Goal: Transaction & Acquisition: Purchase product/service

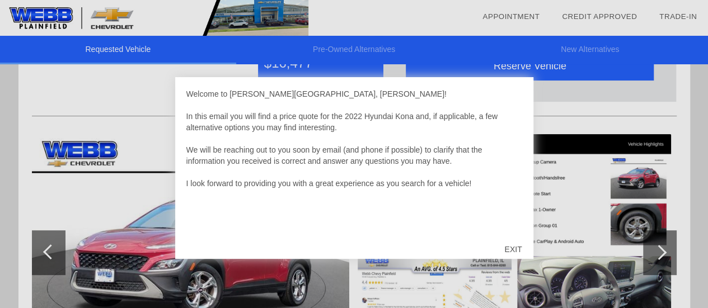
scroll to position [69, 0]
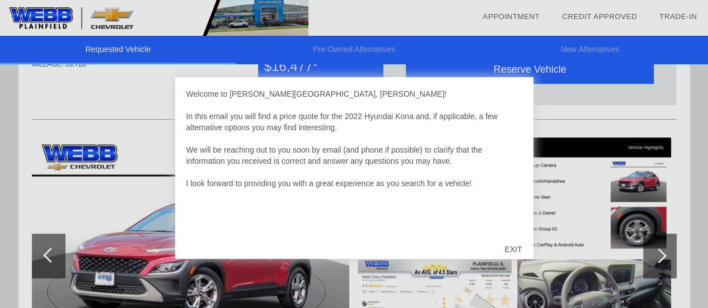
click at [519, 247] on div "EXIT" at bounding box center [513, 250] width 40 height 34
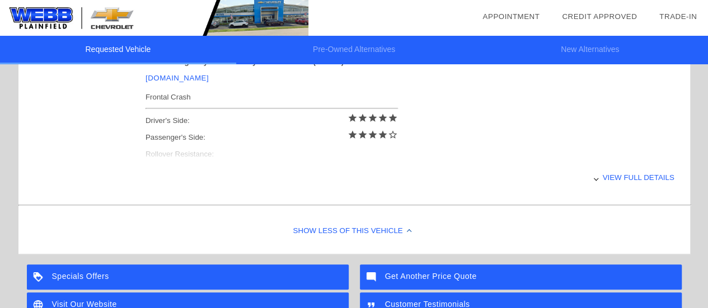
scroll to position [498, 0]
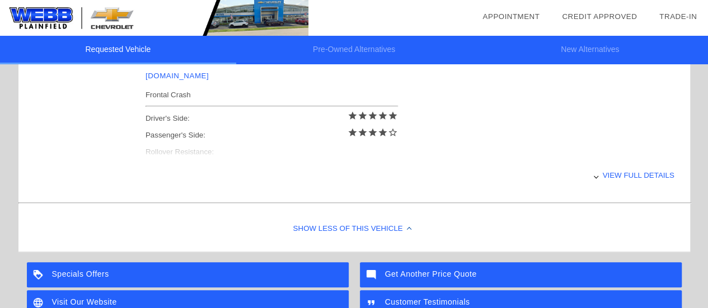
click at [619, 174] on div "View full details" at bounding box center [410, 175] width 529 height 27
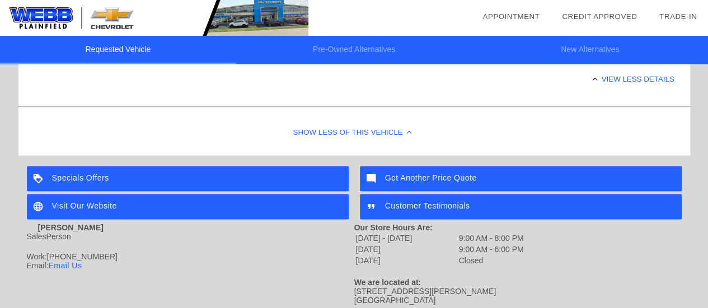
scroll to position [635, 0]
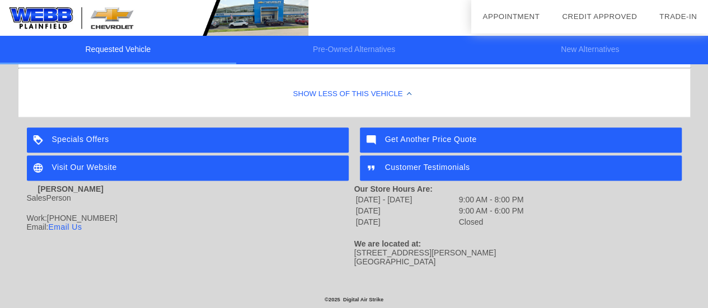
click at [278, 137] on div "Specials Offers" at bounding box center [188, 140] width 322 height 25
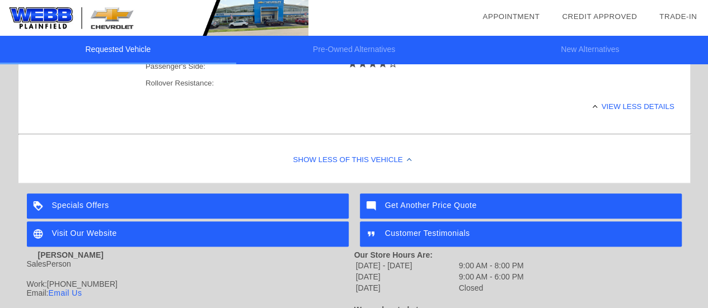
scroll to position [570, 0]
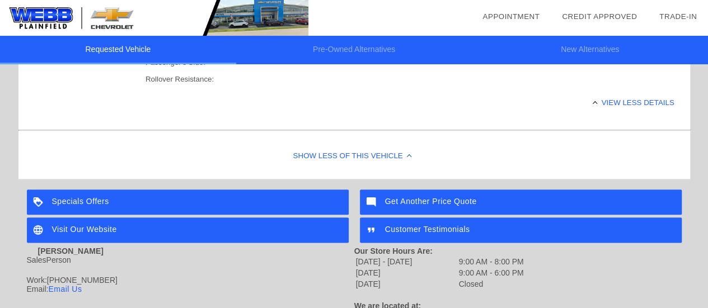
click at [400, 154] on div "Show Less of this Vehicle" at bounding box center [354, 156] width 672 height 45
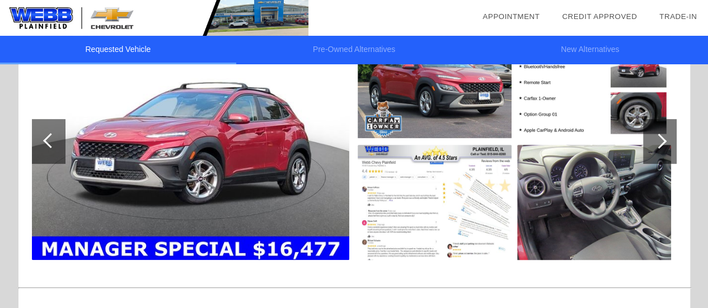
scroll to position [195, 0]
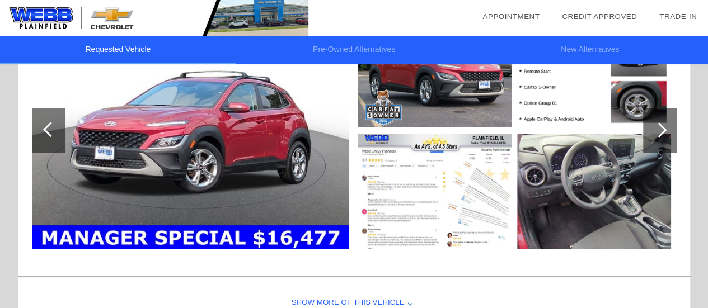
click at [427, 174] on img at bounding box center [435, 191] width 154 height 115
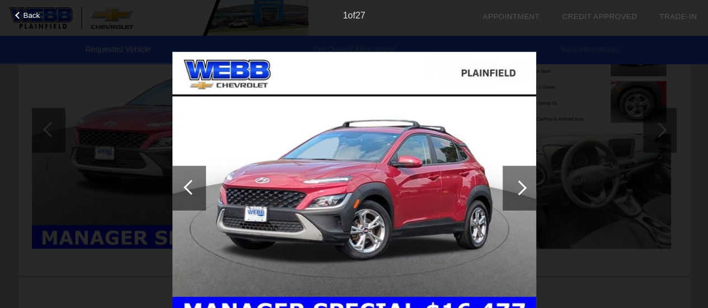
click at [532, 172] on div at bounding box center [520, 188] width 34 height 45
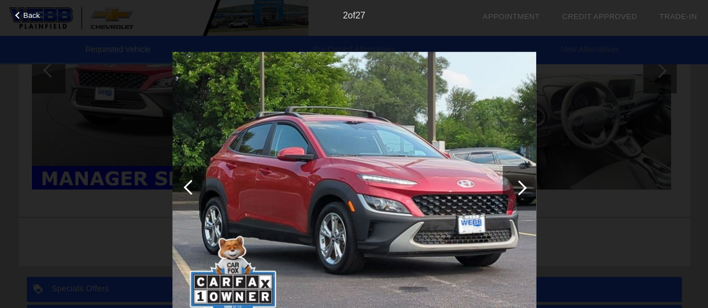
scroll to position [255, 0]
click at [519, 193] on div at bounding box center [519, 187] width 15 height 15
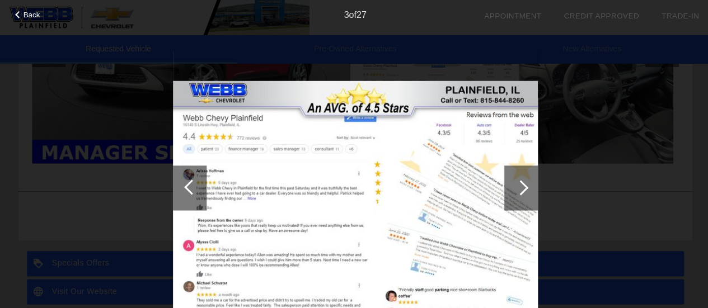
scroll to position [280, 0]
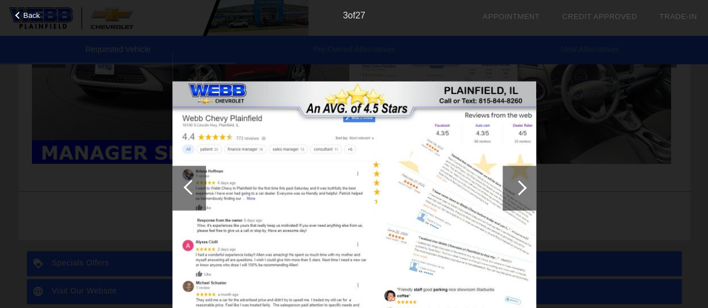
click at [523, 200] on div at bounding box center [520, 188] width 34 height 45
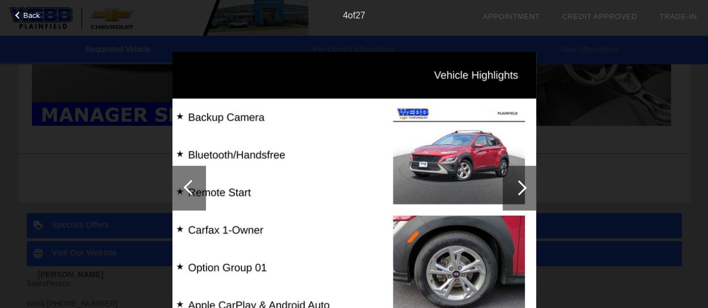
scroll to position [318, 0]
click at [530, 184] on div at bounding box center [520, 188] width 34 height 45
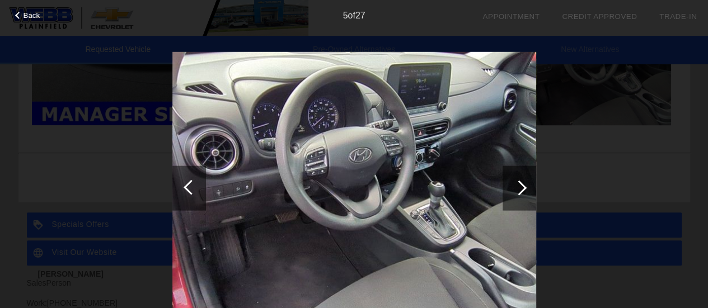
click at [530, 184] on div at bounding box center [520, 188] width 34 height 45
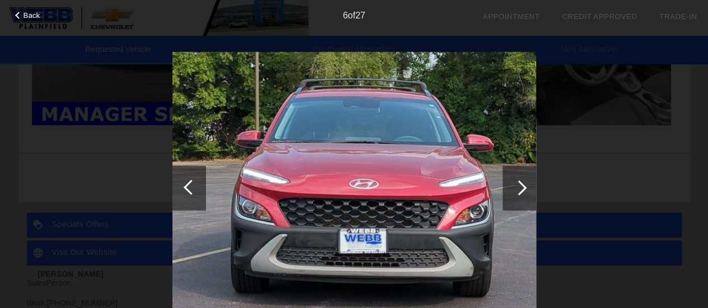
click at [530, 184] on div at bounding box center [520, 188] width 34 height 45
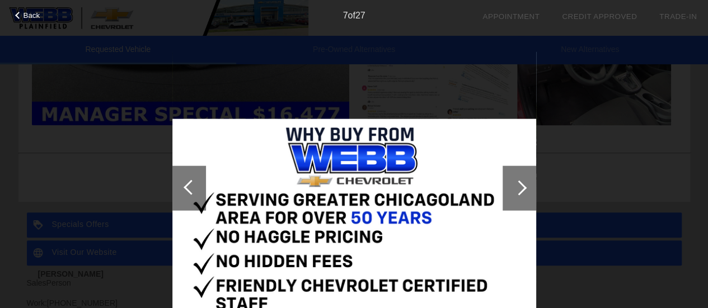
click at [526, 185] on div at bounding box center [520, 188] width 34 height 45
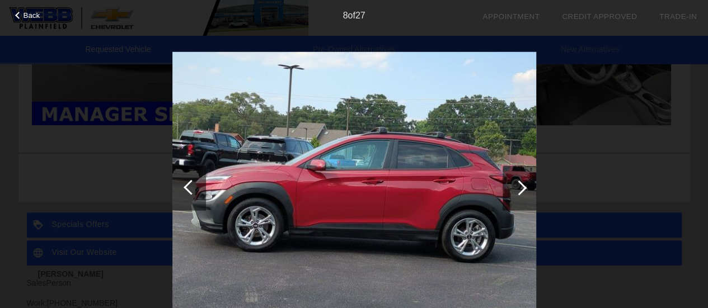
click at [526, 185] on div at bounding box center [520, 188] width 34 height 45
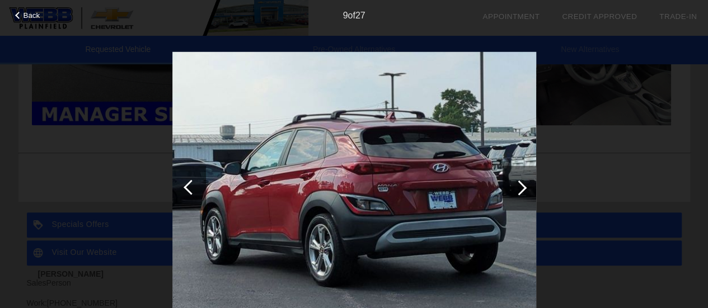
click at [526, 185] on div at bounding box center [520, 188] width 34 height 45
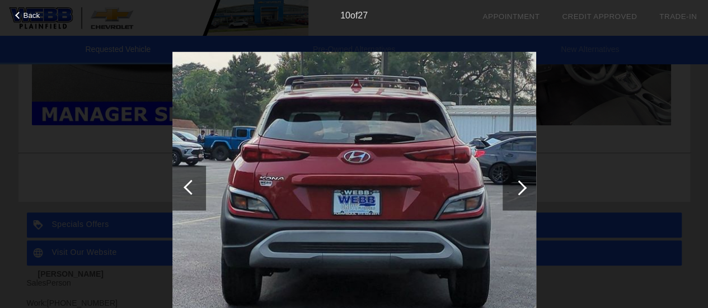
click at [526, 185] on div at bounding box center [520, 188] width 34 height 45
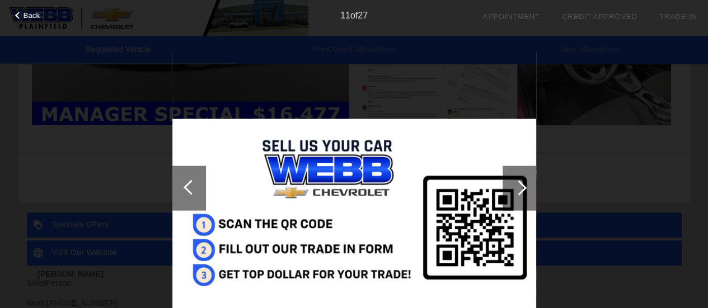
click at [526, 185] on div at bounding box center [520, 188] width 34 height 45
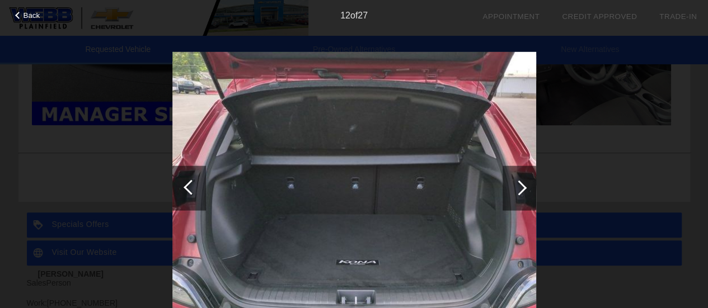
click at [526, 185] on div at bounding box center [520, 188] width 34 height 45
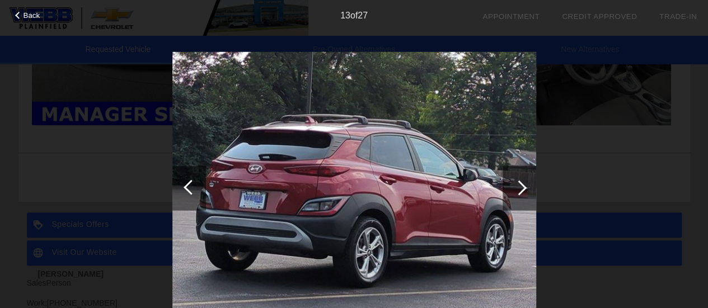
click at [526, 185] on div at bounding box center [520, 188] width 34 height 45
